Goal: Check status: Check status

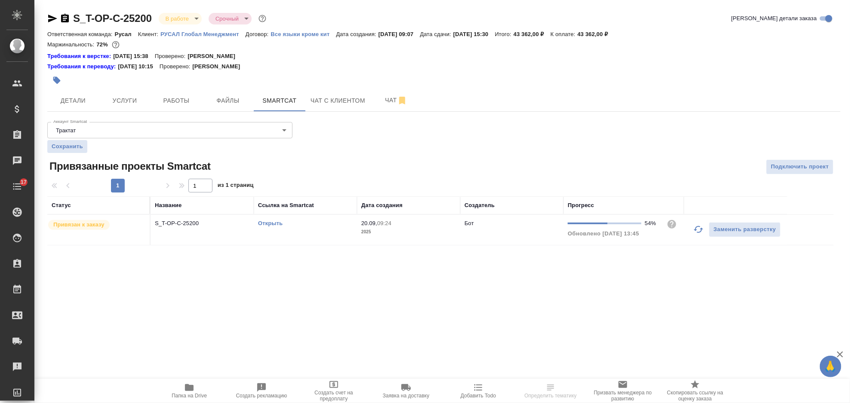
click at [697, 228] on icon "button" at bounding box center [698, 230] width 10 height 10
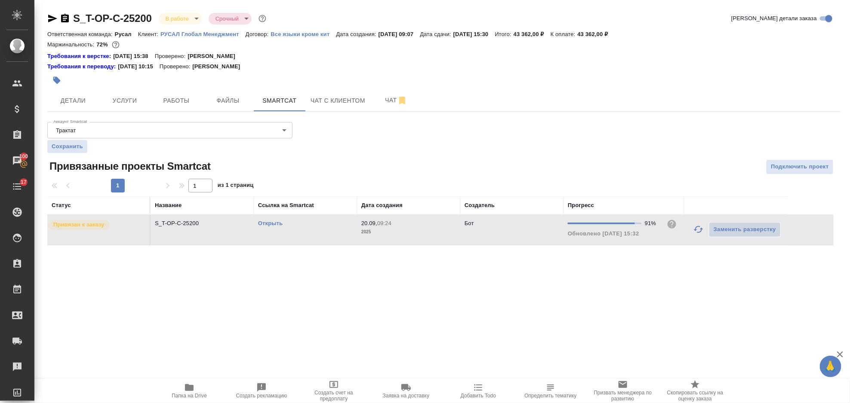
click at [695, 233] on icon "button" at bounding box center [698, 230] width 10 height 10
click at [695, 228] on icon "button" at bounding box center [698, 230] width 10 height 10
click at [698, 234] on icon "button" at bounding box center [698, 230] width 10 height 10
click at [696, 229] on icon "button" at bounding box center [698, 229] width 9 height 7
click at [701, 232] on icon "button" at bounding box center [698, 230] width 10 height 10
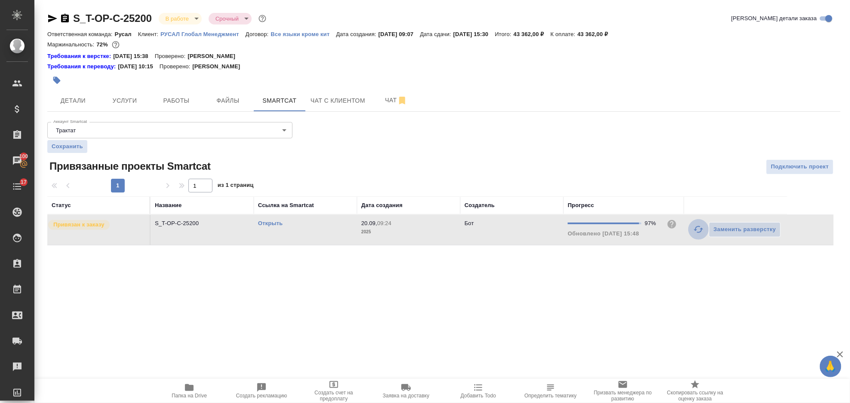
click at [696, 234] on icon "button" at bounding box center [698, 230] width 10 height 10
click at [696, 231] on icon "button" at bounding box center [698, 230] width 10 height 10
